Goal: Task Accomplishment & Management: Use online tool/utility

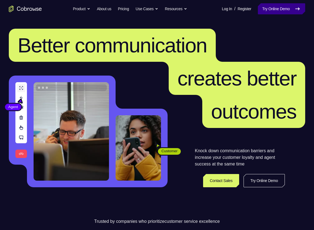
click at [269, 12] on link "Try Online Demo" at bounding box center [281, 8] width 47 height 11
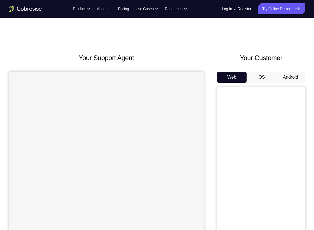
click at [288, 78] on button "Android" at bounding box center [290, 77] width 29 height 11
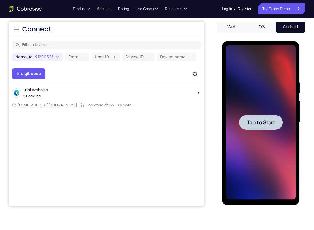
click at [245, 122] on div at bounding box center [261, 122] width 44 height 15
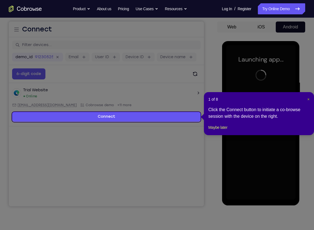
click at [309, 98] on span "×" at bounding box center [309, 99] width 2 height 4
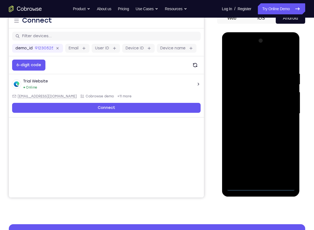
scroll to position [60, 0]
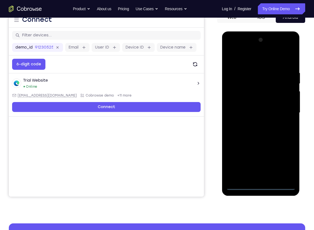
click at [262, 187] on div at bounding box center [260, 113] width 69 height 154
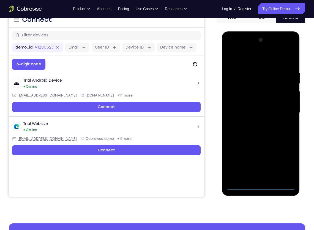
click at [287, 162] on div at bounding box center [260, 113] width 69 height 154
click at [250, 61] on div at bounding box center [260, 113] width 69 height 154
click at [286, 111] on div at bounding box center [260, 113] width 69 height 154
click at [256, 122] on div at bounding box center [260, 113] width 69 height 154
click at [249, 106] on div at bounding box center [260, 113] width 69 height 154
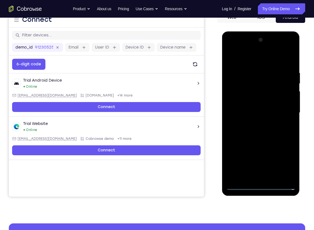
click at [245, 103] on div at bounding box center [260, 113] width 69 height 154
click at [255, 112] on div at bounding box center [260, 113] width 69 height 154
click at [258, 129] on div at bounding box center [260, 113] width 69 height 154
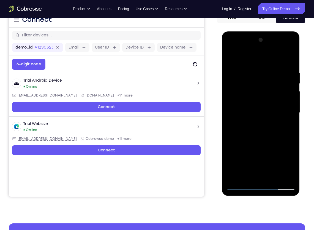
click at [255, 140] on div at bounding box center [260, 113] width 69 height 154
click at [254, 88] on div at bounding box center [260, 113] width 69 height 154
click at [258, 88] on div at bounding box center [260, 113] width 69 height 154
click at [261, 98] on div at bounding box center [260, 113] width 69 height 154
click at [256, 90] on div at bounding box center [260, 113] width 69 height 154
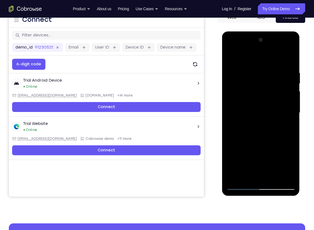
click at [252, 103] on div at bounding box center [260, 113] width 69 height 154
click at [253, 73] on div at bounding box center [260, 113] width 69 height 154
click at [292, 177] on div at bounding box center [260, 113] width 69 height 154
click at [282, 173] on div at bounding box center [260, 113] width 69 height 154
click at [260, 177] on div at bounding box center [260, 113] width 69 height 154
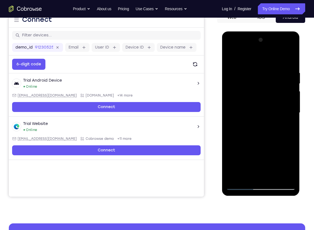
click at [269, 107] on div at bounding box center [260, 113] width 69 height 154
click at [274, 174] on div at bounding box center [260, 113] width 69 height 154
click at [286, 175] on div at bounding box center [260, 113] width 69 height 154
click at [282, 178] on div at bounding box center [260, 113] width 69 height 154
click at [290, 143] on div at bounding box center [260, 113] width 69 height 154
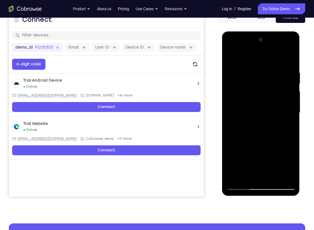
click at [246, 82] on div at bounding box center [260, 113] width 69 height 154
click at [229, 101] on div at bounding box center [260, 113] width 69 height 154
click at [288, 110] on div at bounding box center [260, 113] width 69 height 154
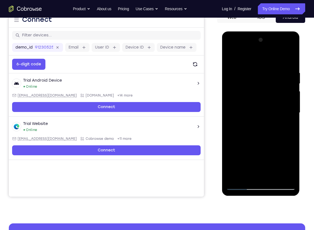
click at [288, 110] on div at bounding box center [260, 113] width 69 height 154
click at [289, 105] on div at bounding box center [260, 113] width 69 height 154
click at [293, 95] on div at bounding box center [260, 113] width 69 height 154
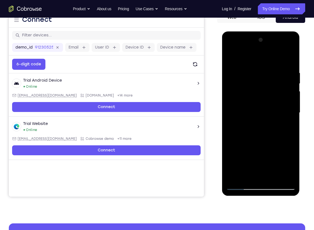
click at [293, 95] on div at bounding box center [260, 113] width 69 height 154
drag, startPoint x: 293, startPoint y: 95, endPoint x: 245, endPoint y: 96, distance: 48.5
click at [245, 96] on div at bounding box center [260, 113] width 69 height 154
click at [290, 117] on div at bounding box center [260, 113] width 69 height 154
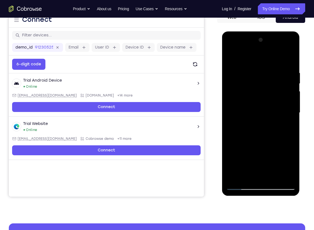
click at [287, 101] on div at bounding box center [260, 113] width 69 height 154
click at [291, 104] on div at bounding box center [260, 113] width 69 height 154
click at [230, 113] on div at bounding box center [260, 113] width 69 height 154
click at [288, 114] on div at bounding box center [260, 113] width 69 height 154
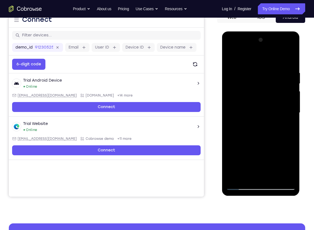
click at [288, 114] on div at bounding box center [260, 113] width 69 height 154
click at [292, 109] on div at bounding box center [260, 113] width 69 height 154
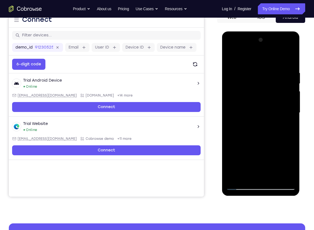
click at [292, 109] on div at bounding box center [260, 113] width 69 height 154
click at [230, 114] on div at bounding box center [260, 113] width 69 height 154
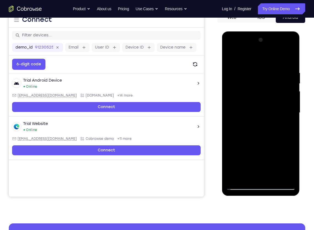
click at [274, 137] on div at bounding box center [260, 113] width 69 height 154
click at [292, 135] on div at bounding box center [260, 113] width 69 height 154
click at [291, 111] on div at bounding box center [260, 113] width 69 height 154
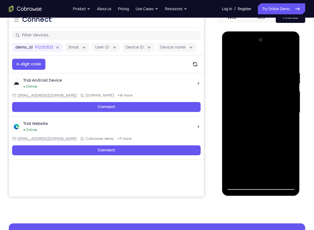
click at [291, 111] on div at bounding box center [260, 113] width 69 height 154
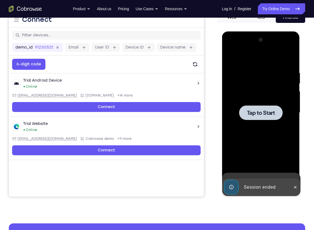
click at [290, 61] on div at bounding box center [260, 113] width 69 height 154
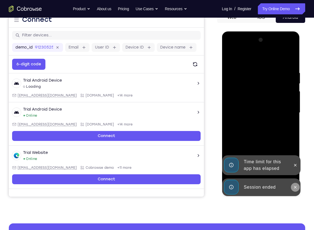
click at [294, 188] on icon at bounding box center [295, 187] width 4 height 4
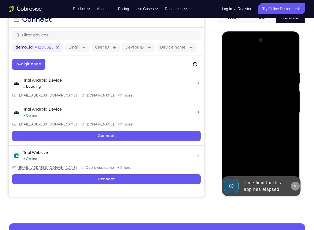
click at [294, 186] on icon at bounding box center [295, 186] width 4 height 4
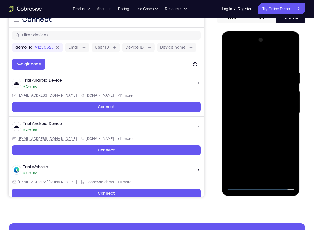
click at [262, 185] on div at bounding box center [260, 113] width 69 height 154
click at [284, 158] on div at bounding box center [260, 113] width 69 height 154
click at [256, 57] on div at bounding box center [260, 113] width 69 height 154
click at [286, 110] on div at bounding box center [260, 113] width 69 height 154
click at [253, 122] on div at bounding box center [260, 113] width 69 height 154
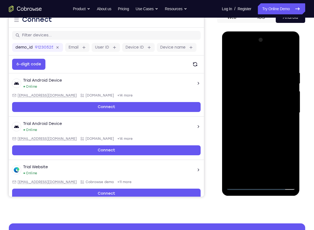
click at [249, 111] on div at bounding box center [260, 113] width 69 height 154
click at [248, 104] on div at bounding box center [260, 113] width 69 height 154
click at [249, 114] on div at bounding box center [260, 113] width 69 height 154
click at [270, 127] on div at bounding box center [260, 113] width 69 height 154
click at [259, 140] on div at bounding box center [260, 113] width 69 height 154
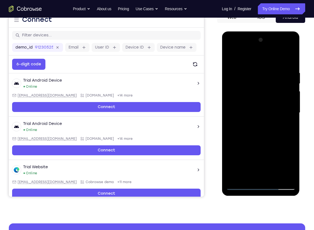
click at [249, 84] on div at bounding box center [260, 113] width 69 height 154
click at [253, 86] on div at bounding box center [260, 113] width 69 height 154
click at [257, 101] on div at bounding box center [260, 113] width 69 height 154
click at [288, 67] on div at bounding box center [260, 113] width 69 height 154
click at [291, 63] on div at bounding box center [260, 113] width 69 height 154
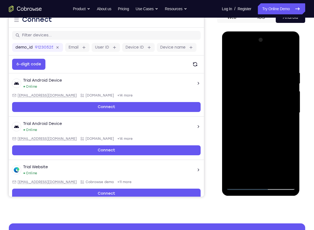
click at [292, 55] on div at bounding box center [260, 113] width 69 height 154
click at [276, 177] on div at bounding box center [260, 113] width 69 height 154
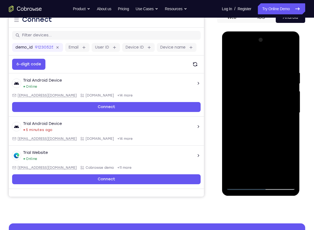
click at [263, 142] on div at bounding box center [260, 113] width 69 height 154
click at [273, 137] on div at bounding box center [260, 113] width 69 height 154
drag, startPoint x: 278, startPoint y: 93, endPoint x: 277, endPoint y: 149, distance: 56.2
click at [277, 149] on div at bounding box center [260, 113] width 69 height 154
drag, startPoint x: 282, startPoint y: 95, endPoint x: 286, endPoint y: 160, distance: 64.6
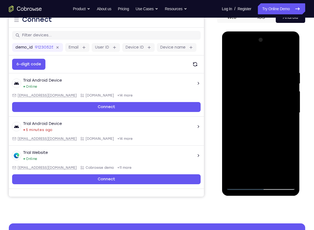
click at [286, 160] on div at bounding box center [260, 113] width 69 height 154
drag, startPoint x: 285, startPoint y: 147, endPoint x: 282, endPoint y: 51, distance: 95.9
click at [282, 51] on div at bounding box center [260, 113] width 69 height 154
drag, startPoint x: 284, startPoint y: 150, endPoint x: 279, endPoint y: 93, distance: 57.3
click at [279, 93] on div at bounding box center [260, 113] width 69 height 154
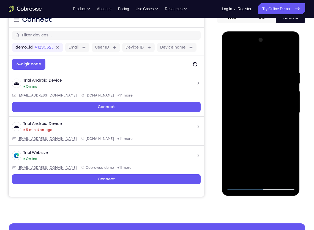
click at [245, 175] on div at bounding box center [260, 113] width 69 height 154
click at [289, 165] on div at bounding box center [260, 113] width 69 height 154
click at [233, 58] on div at bounding box center [260, 113] width 69 height 154
click at [243, 185] on div at bounding box center [260, 113] width 69 height 154
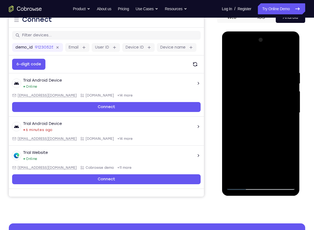
click at [230, 57] on div at bounding box center [260, 113] width 69 height 154
click at [233, 57] on div at bounding box center [260, 113] width 69 height 154
drag, startPoint x: 255, startPoint y: 149, endPoint x: 260, endPoint y: 80, distance: 69.9
click at [260, 80] on div at bounding box center [260, 113] width 69 height 154
click at [263, 93] on div at bounding box center [260, 113] width 69 height 154
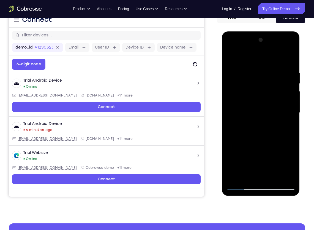
click at [263, 93] on div at bounding box center [260, 113] width 69 height 154
drag, startPoint x: 271, startPoint y: 162, endPoint x: 262, endPoint y: 86, distance: 76.4
click at [262, 86] on div at bounding box center [260, 113] width 69 height 154
click at [270, 127] on div at bounding box center [260, 113] width 69 height 154
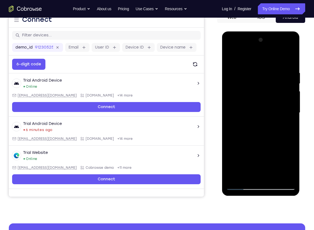
click at [293, 119] on div at bounding box center [260, 113] width 69 height 154
drag, startPoint x: 270, startPoint y: 136, endPoint x: 266, endPoint y: 79, distance: 57.4
click at [266, 79] on div at bounding box center [260, 113] width 69 height 154
drag, startPoint x: 270, startPoint y: 149, endPoint x: 271, endPoint y: 84, distance: 65.6
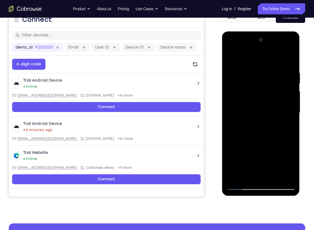
click at [271, 84] on div at bounding box center [260, 113] width 69 height 154
drag, startPoint x: 261, startPoint y: 131, endPoint x: 262, endPoint y: 62, distance: 68.6
click at [262, 62] on div at bounding box center [260, 113] width 69 height 154
drag, startPoint x: 261, startPoint y: 129, endPoint x: 264, endPoint y: 61, distance: 67.6
click at [264, 61] on div at bounding box center [260, 113] width 69 height 154
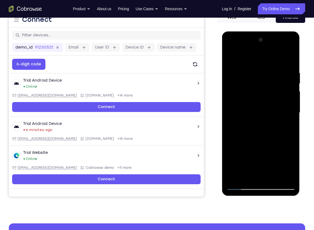
click at [270, 102] on div at bounding box center [260, 113] width 69 height 154
click at [290, 106] on div at bounding box center [260, 113] width 69 height 154
drag, startPoint x: 278, startPoint y: 143, endPoint x: 271, endPoint y: 79, distance: 64.4
click at [271, 79] on div at bounding box center [260, 113] width 69 height 154
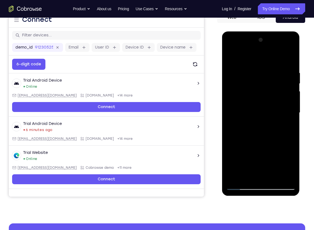
drag, startPoint x: 263, startPoint y: 138, endPoint x: 262, endPoint y: 88, distance: 49.9
click at [262, 88] on div at bounding box center [260, 113] width 69 height 154
click at [265, 119] on div at bounding box center [260, 113] width 69 height 154
drag, startPoint x: 270, startPoint y: 141, endPoint x: 271, endPoint y: 76, distance: 64.8
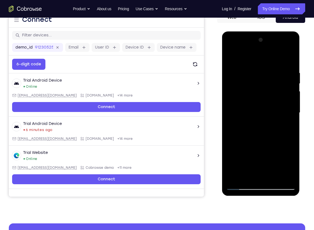
click at [271, 76] on div at bounding box center [260, 113] width 69 height 154
click at [236, 176] on div at bounding box center [260, 113] width 69 height 154
drag, startPoint x: 283, startPoint y: 70, endPoint x: 254, endPoint y: 69, distance: 29.0
click at [254, 69] on div at bounding box center [260, 113] width 69 height 154
drag, startPoint x: 281, startPoint y: 73, endPoint x: 239, endPoint y: 77, distance: 42.1
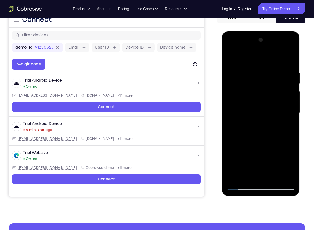
click at [239, 77] on div at bounding box center [260, 113] width 69 height 154
drag, startPoint x: 287, startPoint y: 73, endPoint x: 253, endPoint y: 73, distance: 33.9
click at [253, 73] on div at bounding box center [260, 113] width 69 height 154
drag, startPoint x: 280, startPoint y: 72, endPoint x: 245, endPoint y: 70, distance: 35.1
click at [245, 70] on div at bounding box center [260, 113] width 69 height 154
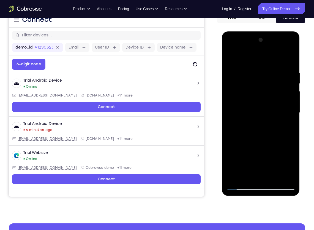
drag, startPoint x: 278, startPoint y: 68, endPoint x: 237, endPoint y: 69, distance: 41.4
click at [237, 69] on div at bounding box center [260, 113] width 69 height 154
drag, startPoint x: 274, startPoint y: 71, endPoint x: 234, endPoint y: 73, distance: 40.0
click at [234, 73] on div at bounding box center [260, 113] width 69 height 154
drag, startPoint x: 278, startPoint y: 75, endPoint x: 235, endPoint y: 77, distance: 42.5
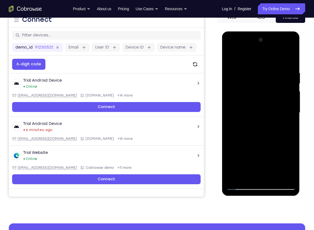
click at [235, 77] on div at bounding box center [260, 113] width 69 height 154
click at [237, 178] on div at bounding box center [260, 113] width 69 height 154
drag, startPoint x: 274, startPoint y: 97, endPoint x: 295, endPoint y: 170, distance: 76.2
click at [295, 170] on div at bounding box center [260, 113] width 69 height 154
drag, startPoint x: 267, startPoint y: 87, endPoint x: 274, endPoint y: 176, distance: 88.4
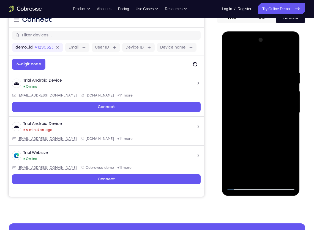
click at [274, 176] on div at bounding box center [260, 113] width 69 height 154
click at [252, 68] on div at bounding box center [260, 113] width 69 height 154
click at [294, 134] on div at bounding box center [260, 113] width 69 height 154
click at [290, 62] on div at bounding box center [260, 113] width 69 height 154
drag, startPoint x: 274, startPoint y: 146, endPoint x: 269, endPoint y: 86, distance: 59.5
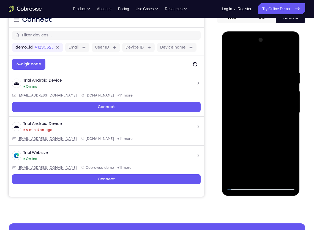
click at [269, 86] on div at bounding box center [260, 113] width 69 height 154
click at [292, 79] on div at bounding box center [260, 113] width 69 height 154
click at [230, 129] on div at bounding box center [260, 113] width 69 height 154
click at [230, 77] on div at bounding box center [260, 113] width 69 height 154
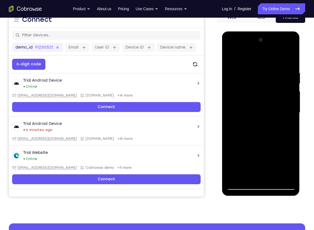
click at [230, 80] on div at bounding box center [260, 113] width 69 height 154
drag, startPoint x: 273, startPoint y: 136, endPoint x: 274, endPoint y: 74, distance: 62.3
click at [274, 74] on div at bounding box center [260, 113] width 69 height 154
drag, startPoint x: 273, startPoint y: 143, endPoint x: 270, endPoint y: 69, distance: 74.2
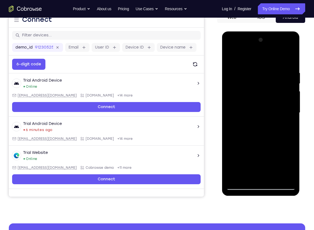
click at [270, 69] on div at bounding box center [260, 113] width 69 height 154
drag, startPoint x: 267, startPoint y: 138, endPoint x: 265, endPoint y: 83, distance: 55.4
click at [265, 83] on div at bounding box center [260, 113] width 69 height 154
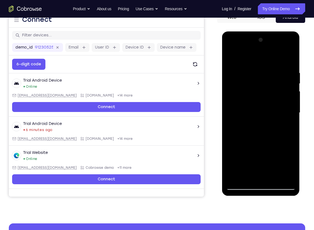
click at [231, 131] on div at bounding box center [260, 113] width 69 height 154
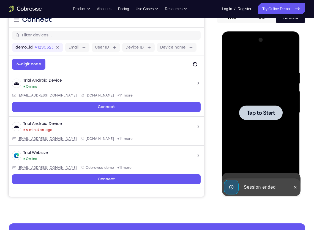
click at [231, 131] on div at bounding box center [260, 113] width 69 height 154
